Goal: Information Seeking & Learning: Learn about a topic

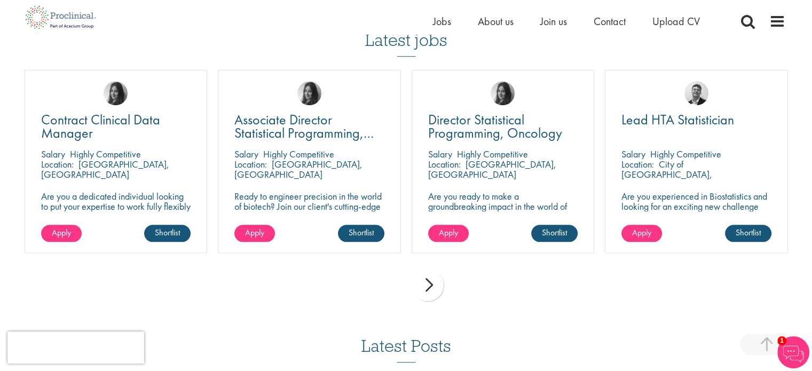
scroll to position [1128, 0]
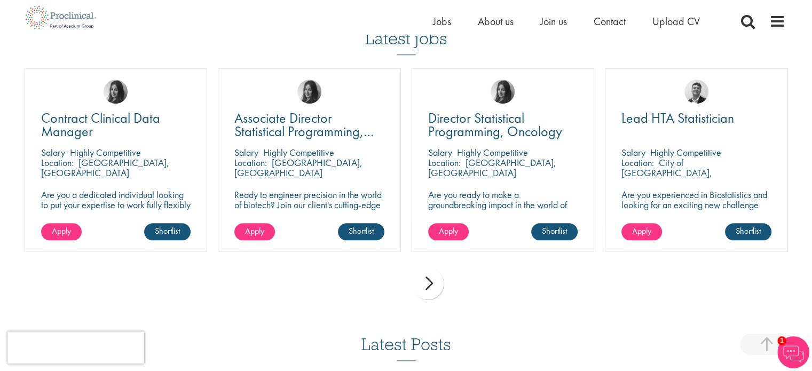
click at [431, 277] on div "next" at bounding box center [427, 283] width 32 height 32
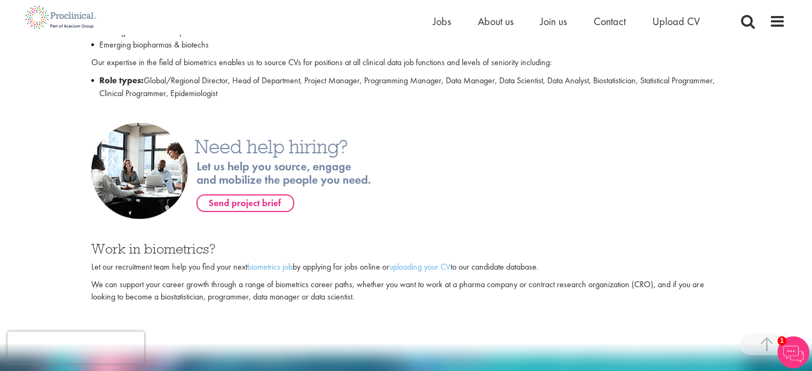
scroll to position [546, 0]
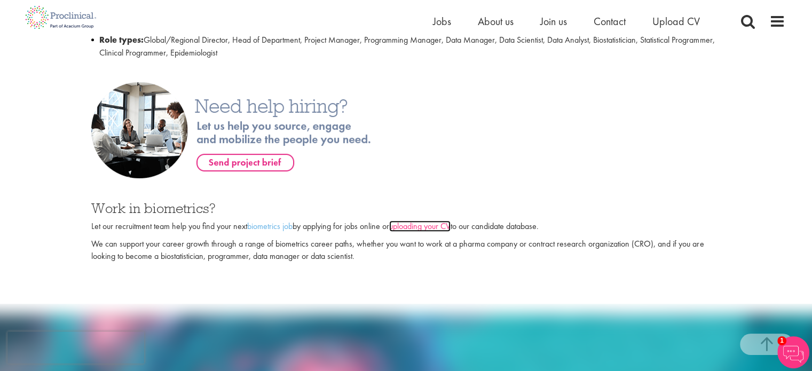
click at [428, 220] on link "uploading your CV" at bounding box center [419, 225] width 61 height 11
click at [433, 19] on span "Jobs" at bounding box center [442, 21] width 18 height 14
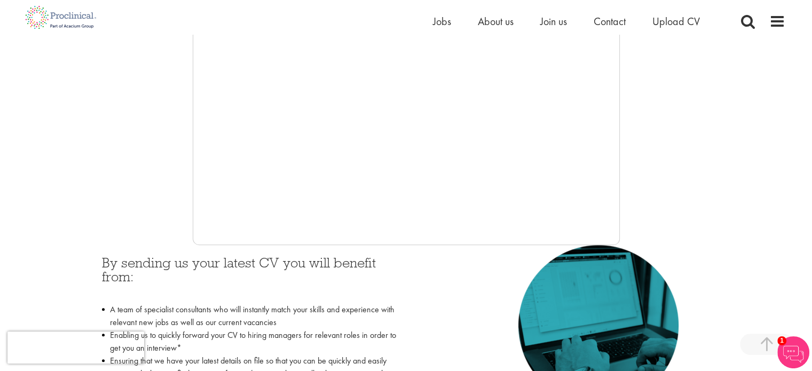
scroll to position [290, 0]
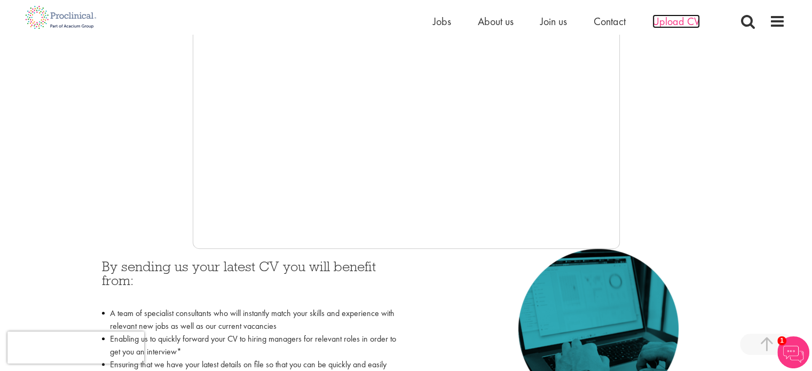
click at [663, 14] on span "Upload CV" at bounding box center [675, 21] width 47 height 14
click at [663, 17] on span "Upload CV" at bounding box center [675, 21] width 47 height 14
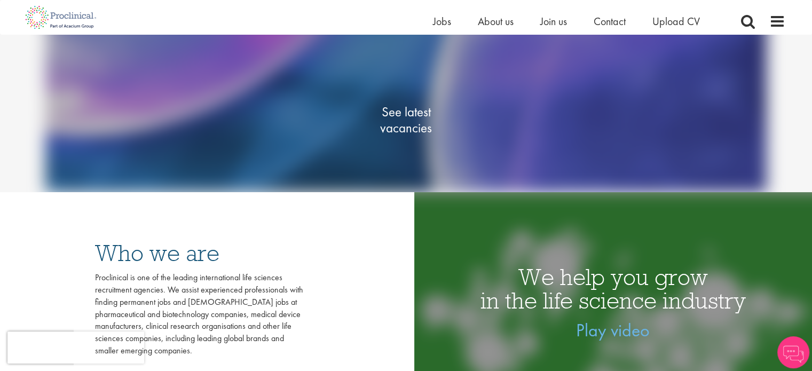
scroll to position [141, 0]
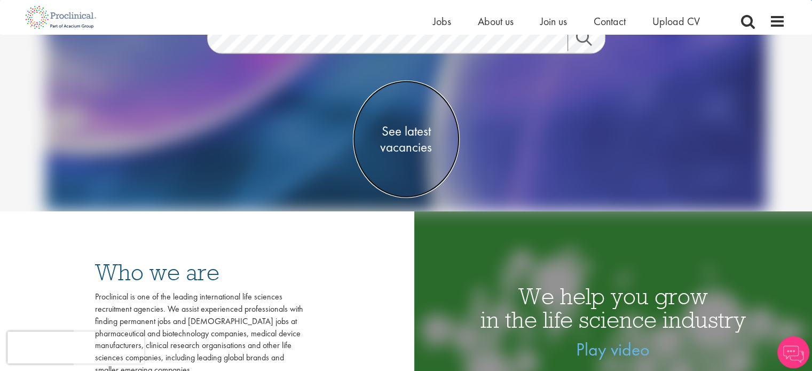
click at [392, 137] on span "See latest vacancies" at bounding box center [406, 139] width 107 height 32
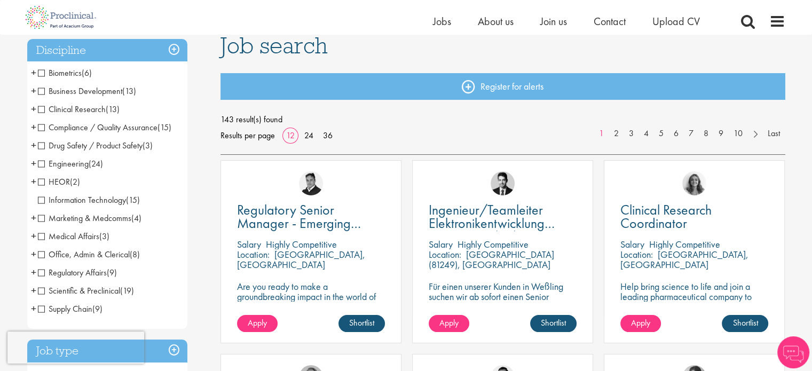
scroll to position [76, 0]
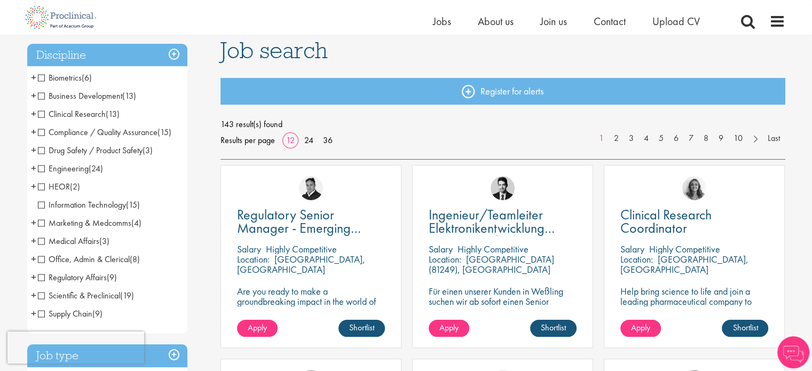
click at [67, 110] on span "Clinical Research" at bounding box center [72, 113] width 68 height 11
click at [64, 149] on span "Drug Safety / Product Safety" at bounding box center [90, 150] width 105 height 11
click at [66, 166] on span "Engineering" at bounding box center [63, 168] width 51 height 11
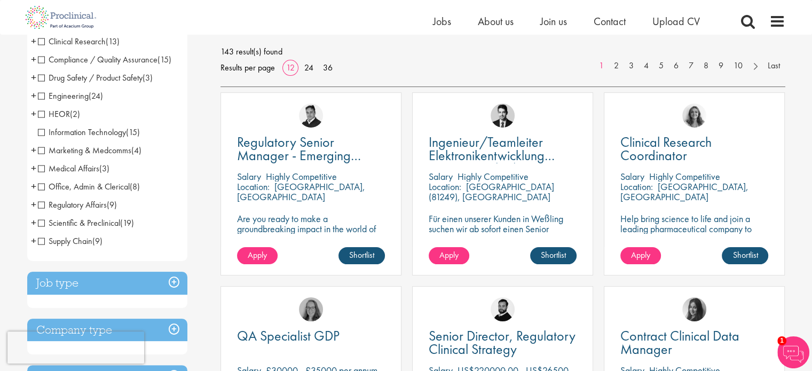
scroll to position [149, 0]
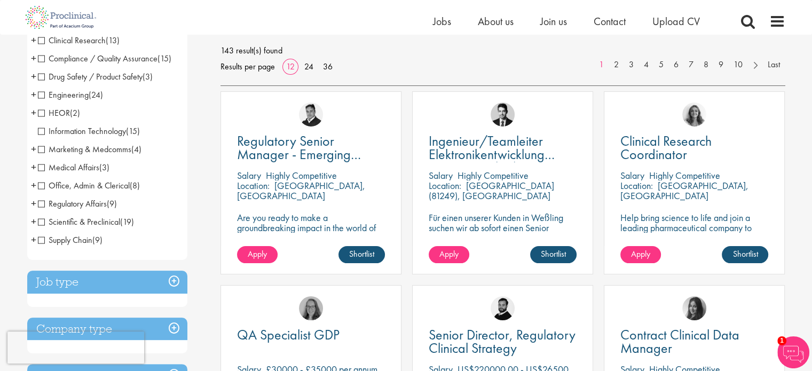
click at [118, 223] on span "Scientific & Preclinical" at bounding box center [79, 221] width 82 height 11
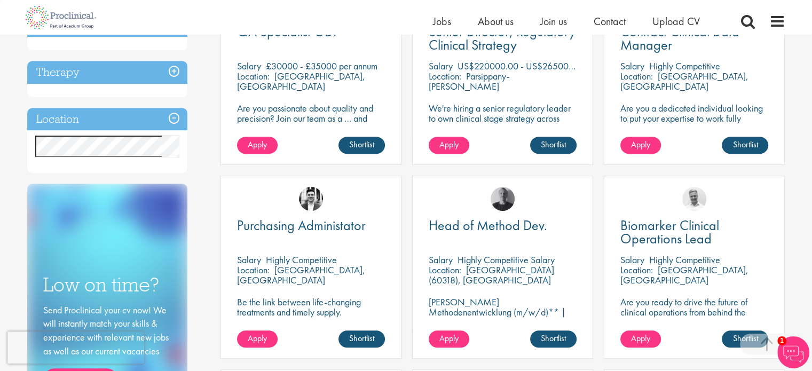
scroll to position [453, 0]
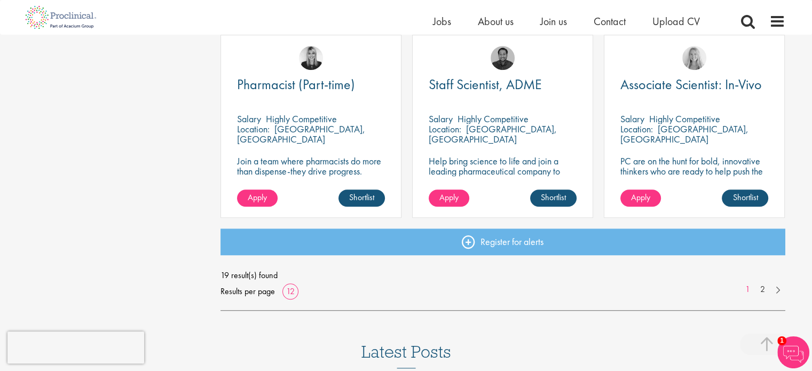
scroll to position [804, 0]
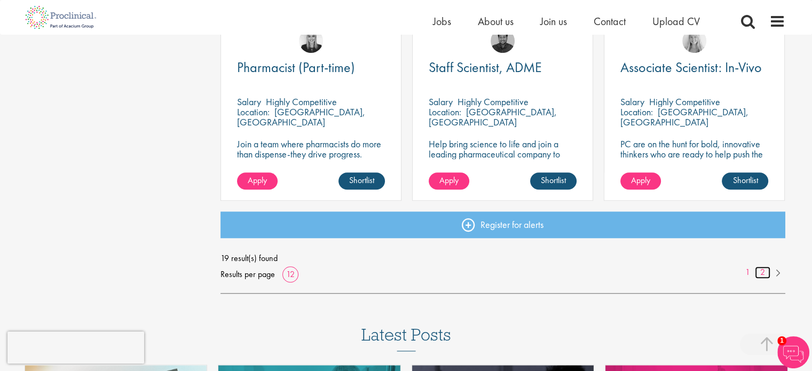
click at [765, 275] on link "2" at bounding box center [762, 272] width 15 height 12
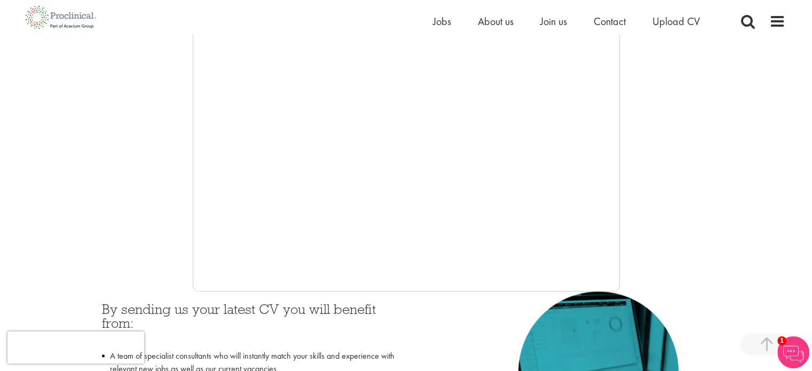
scroll to position [225, 0]
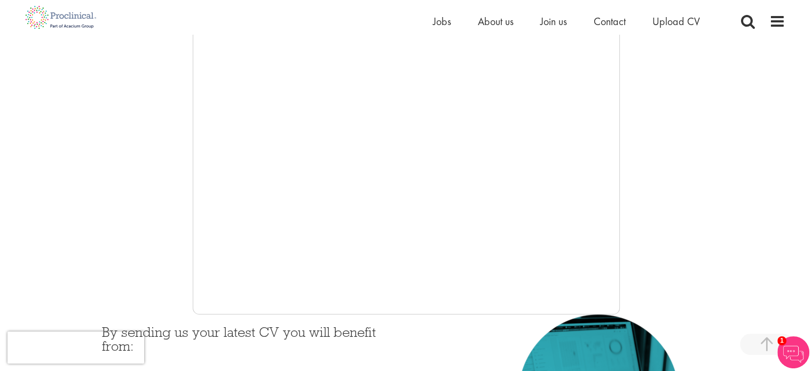
click at [782, 345] on span "1" at bounding box center [781, 340] width 9 height 9
click at [775, 345] on span at bounding box center [766, 344] width 53 height 21
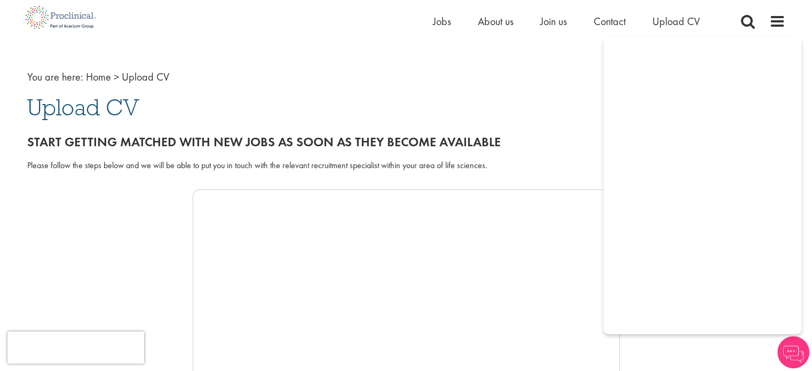
scroll to position [1, 0]
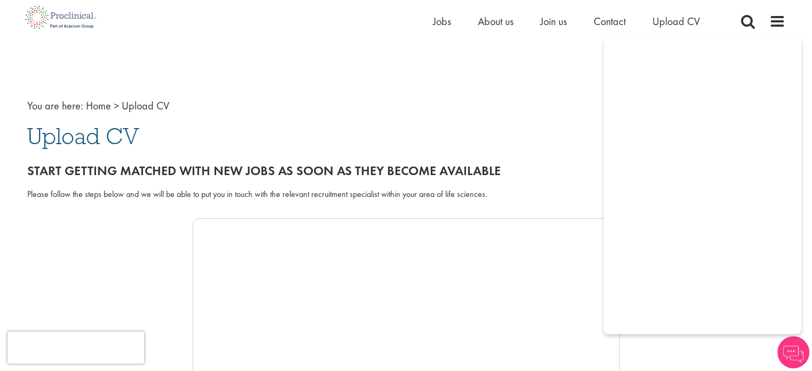
click at [788, 347] on img at bounding box center [793, 352] width 32 height 32
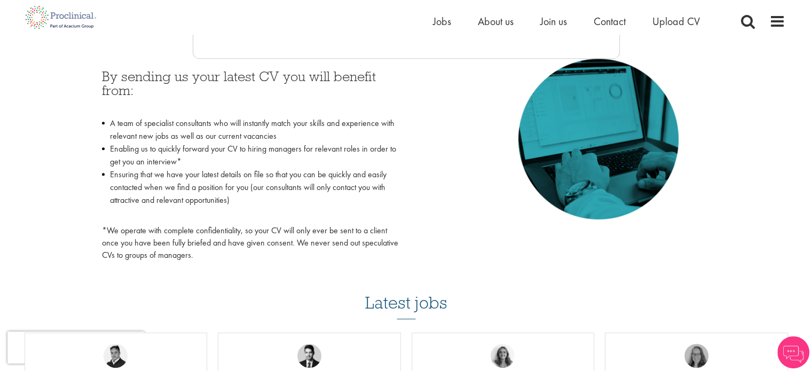
scroll to position [374, 0]
